Goal: Task Accomplishment & Management: Manage account settings

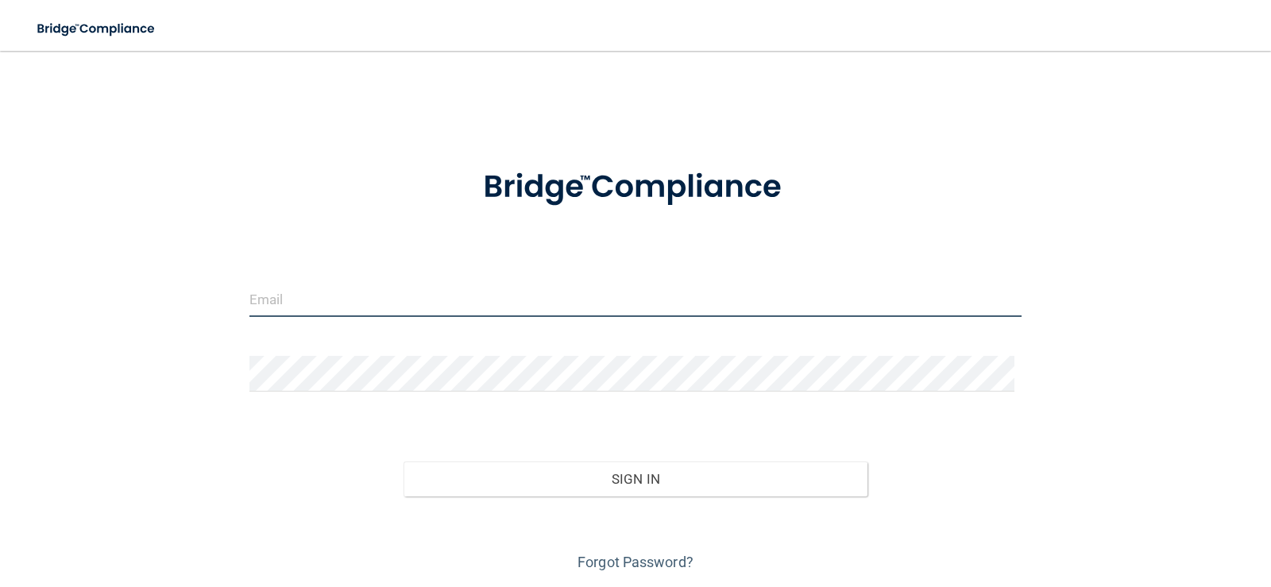
click at [462, 302] on input "email" at bounding box center [635, 299] width 773 height 36
drag, startPoint x: 261, startPoint y: 298, endPoint x: 226, endPoint y: 306, distance: 35.9
click at [219, 308] on div "[EMAIL_ADDRESS][DOMAIN_NAME] Invalid email/password. You don't have permission …" at bounding box center [636, 321] width 1208 height 509
type input "[EMAIL_ADDRESS][DOMAIN_NAME]"
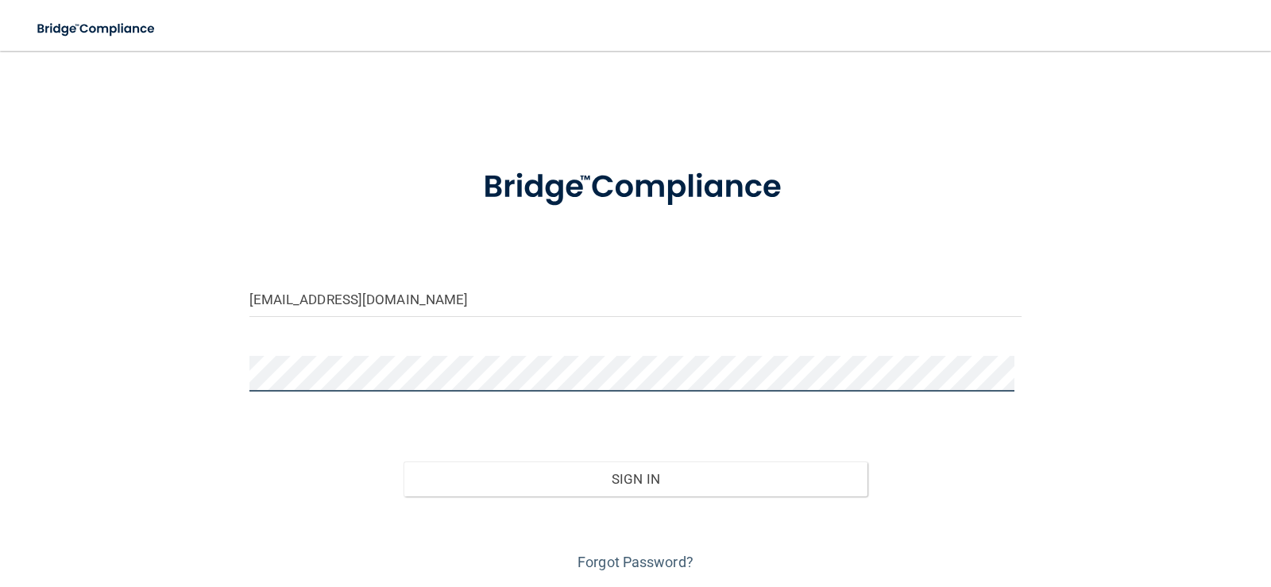
click at [404, 462] on button "Sign In" at bounding box center [636, 479] width 464 height 35
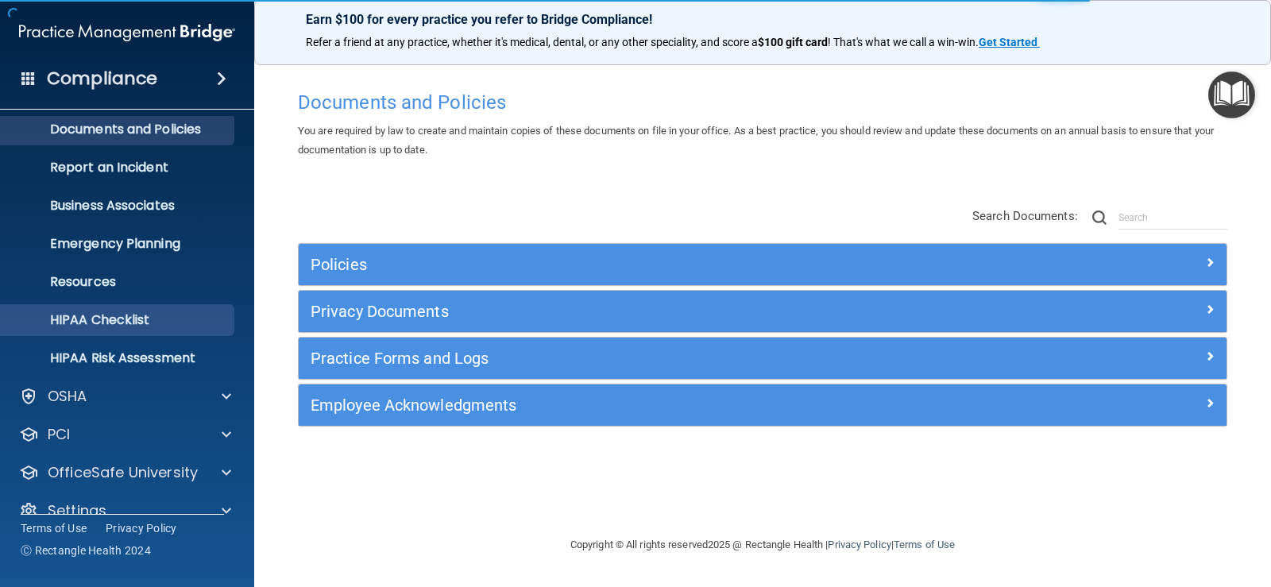
scroll to position [72, 0]
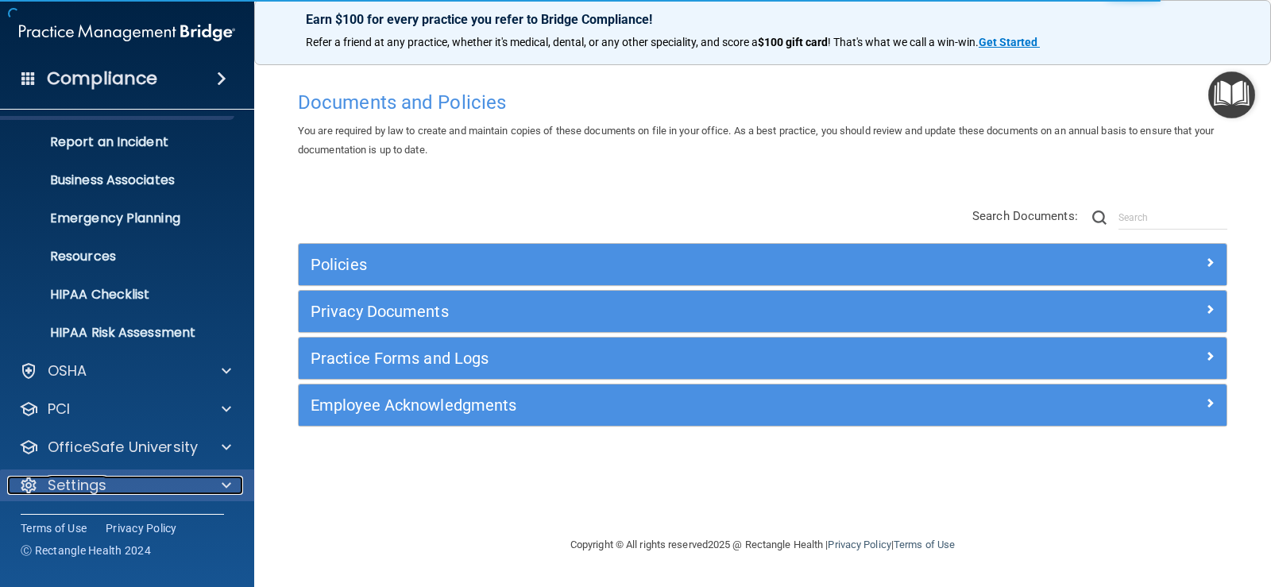
click at [104, 483] on p "Settings" at bounding box center [77, 485] width 59 height 19
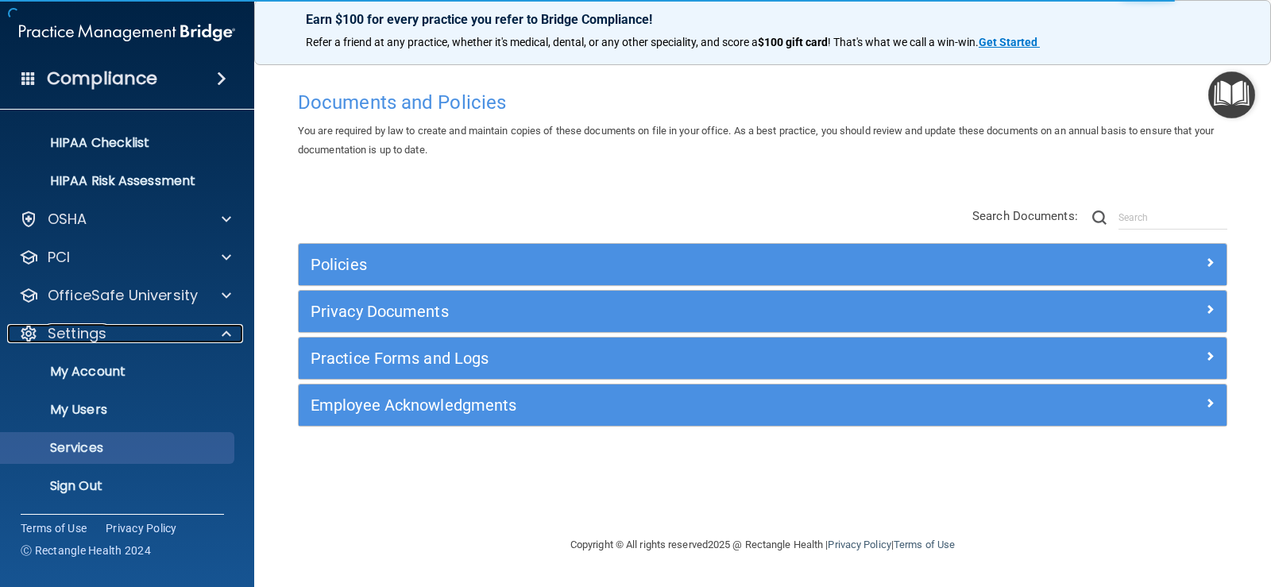
scroll to position [225, 0]
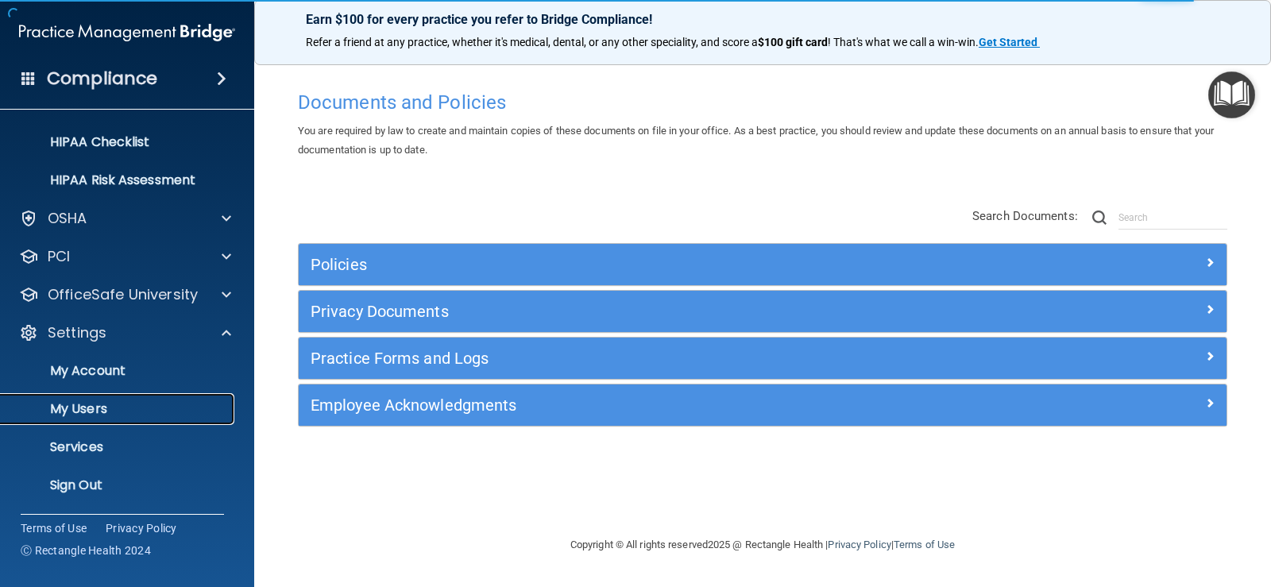
click at [90, 416] on p "My Users" at bounding box center [118, 409] width 217 height 16
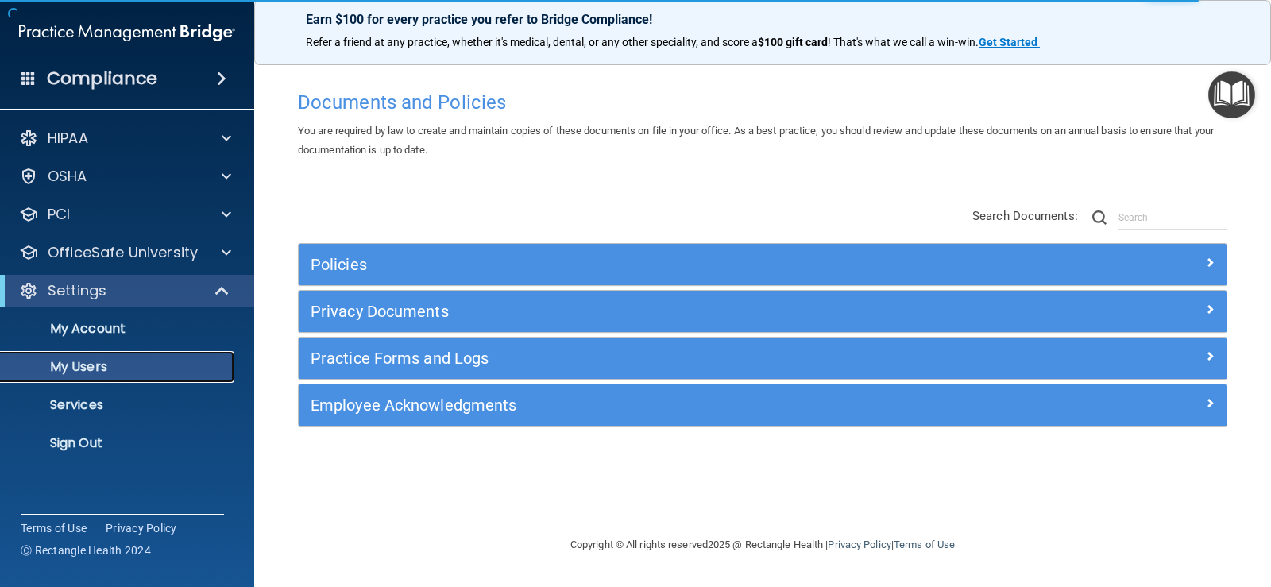
select select "20"
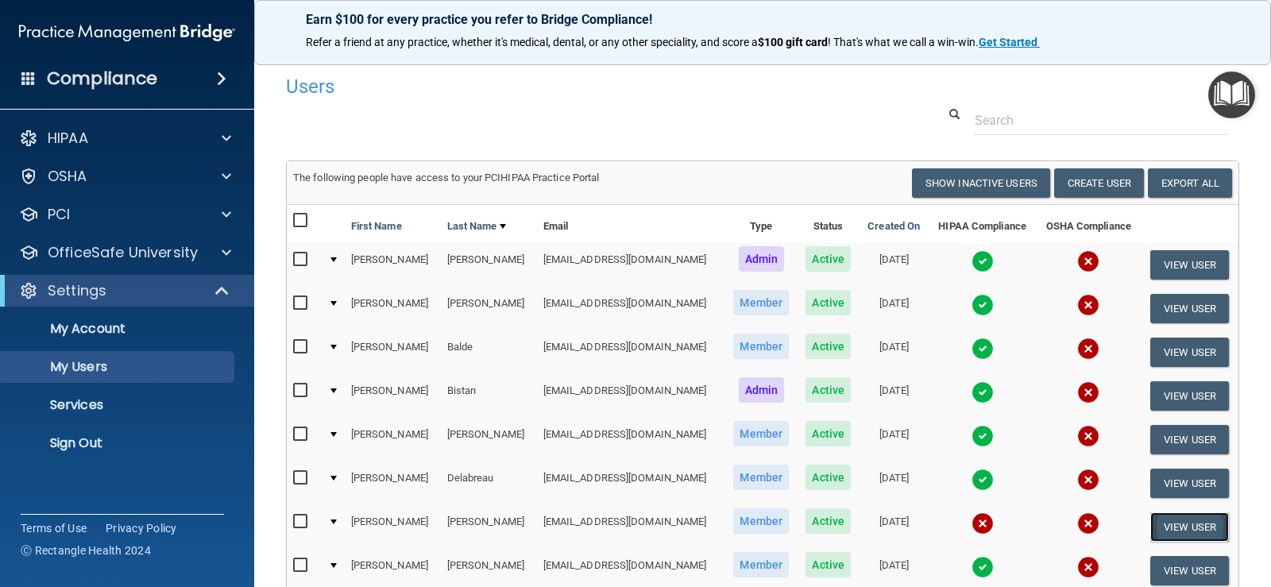
click at [1180, 527] on button "View User" at bounding box center [1190, 526] width 79 height 29
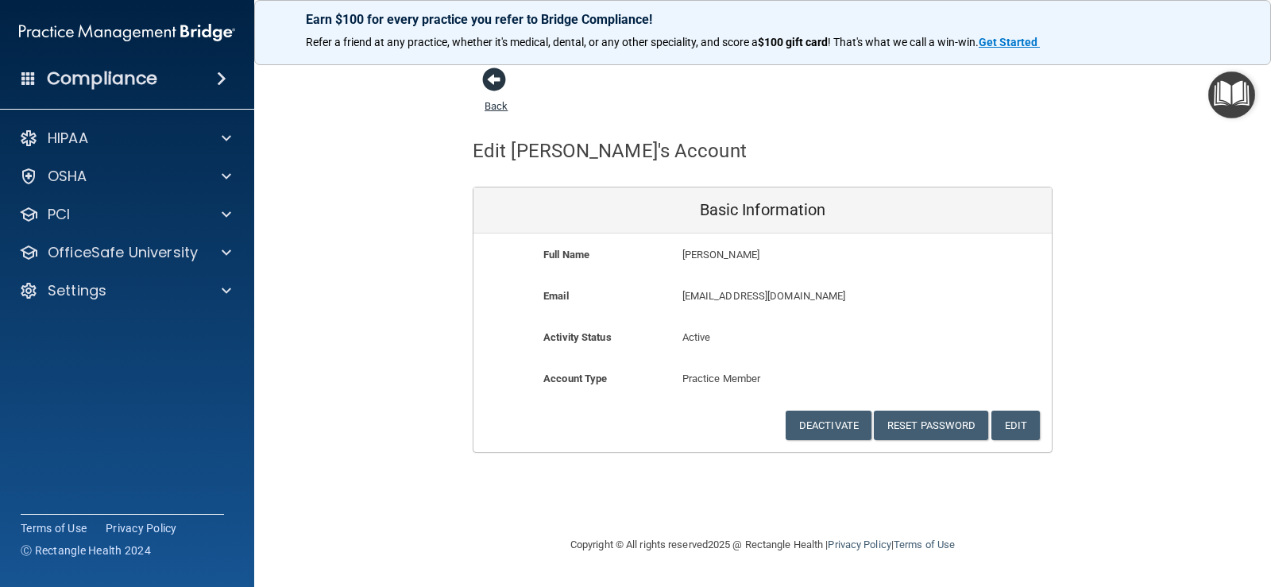
click at [492, 78] on span at bounding box center [494, 80] width 24 height 24
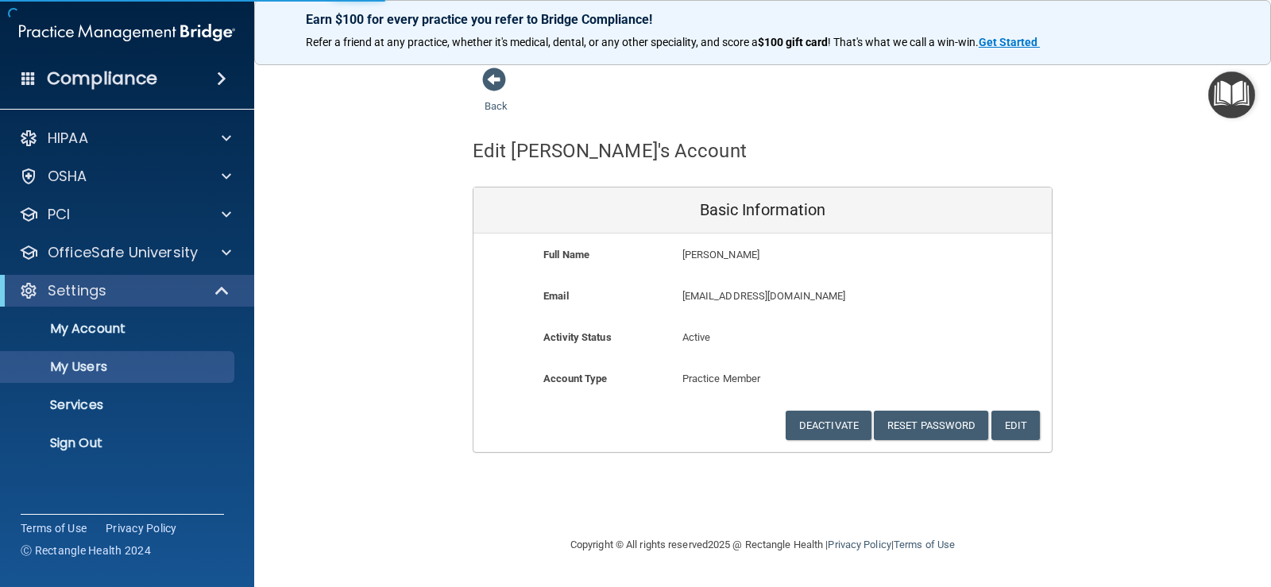
select select "20"
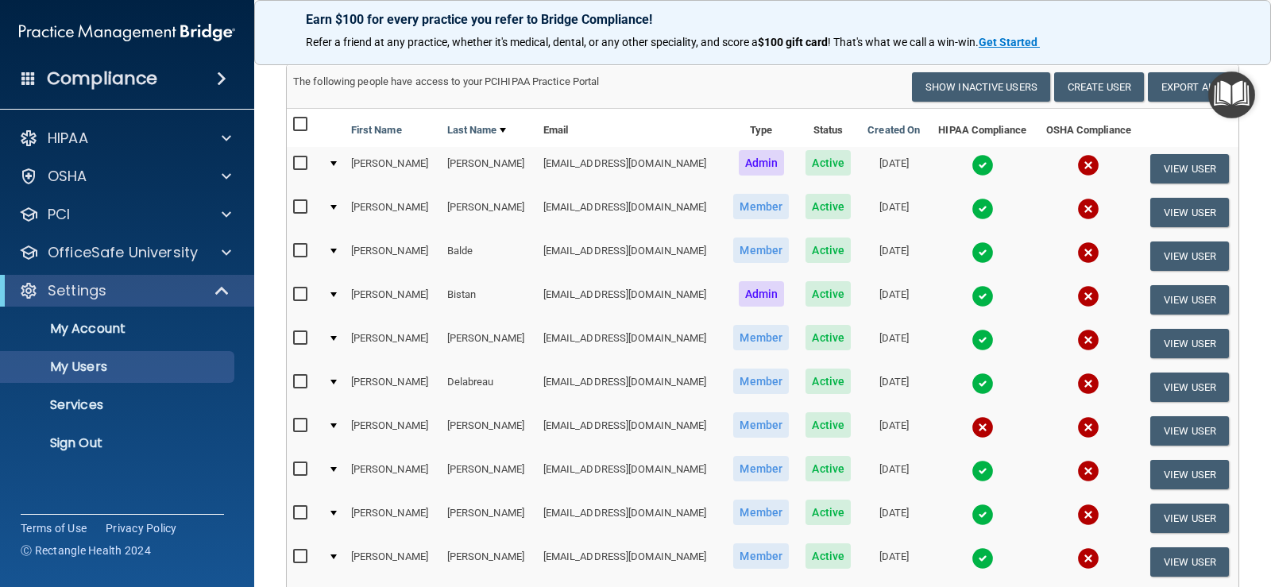
scroll to position [79, 0]
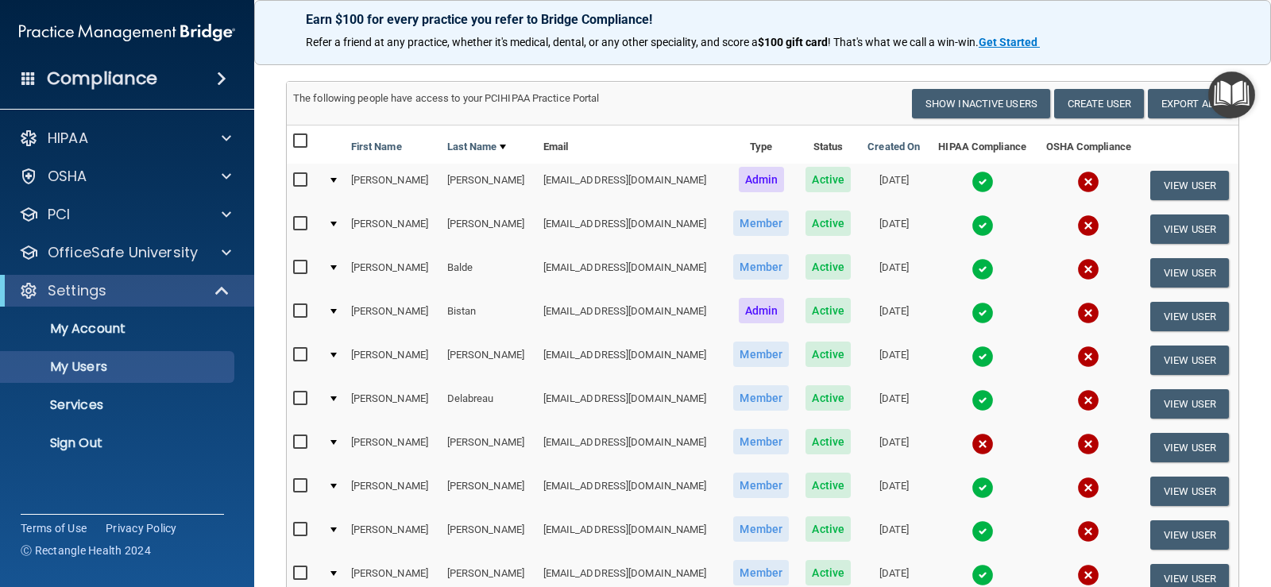
click at [972, 445] on img at bounding box center [983, 444] width 22 height 22
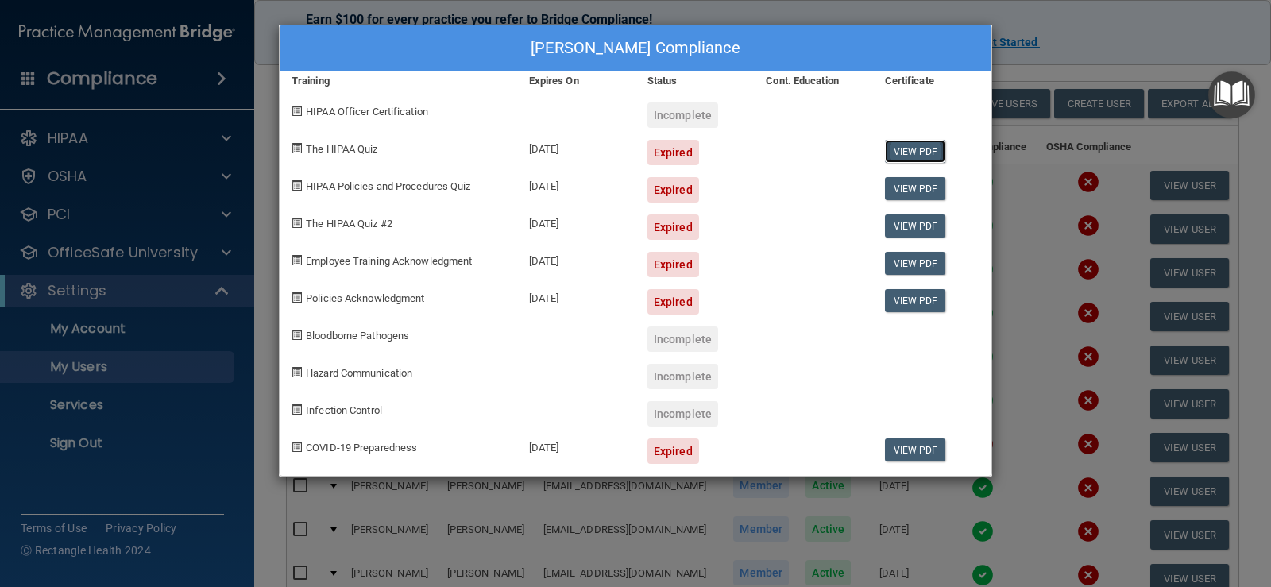
click at [919, 148] on link "View PDF" at bounding box center [915, 151] width 61 height 23
